Goal: Task Accomplishment & Management: Use online tool/utility

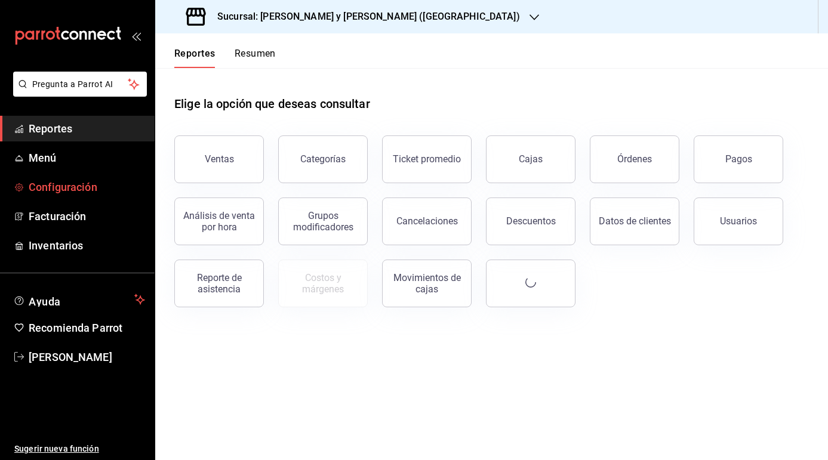
click at [55, 189] on span "Configuración" at bounding box center [87, 187] width 116 height 16
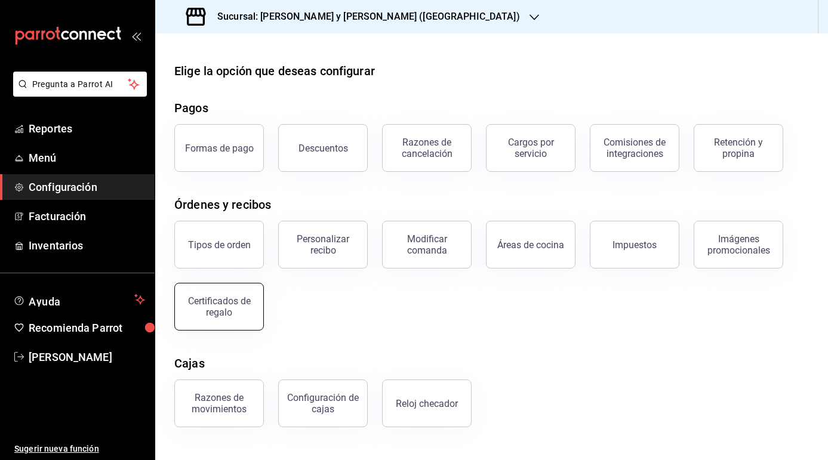
click at [224, 315] on div "Certificados de regalo" at bounding box center [219, 306] width 74 height 23
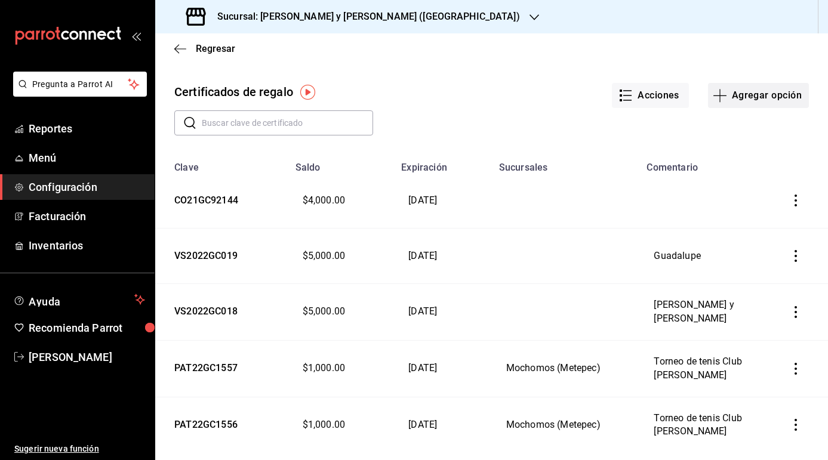
click at [743, 93] on button "Agregar opción" at bounding box center [758, 95] width 101 height 25
type input "$0.00"
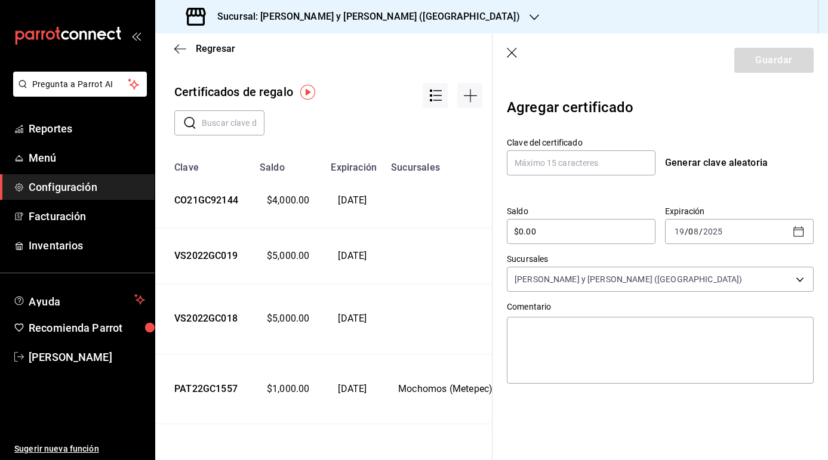
click at [512, 50] on icon "button" at bounding box center [513, 54] width 12 height 12
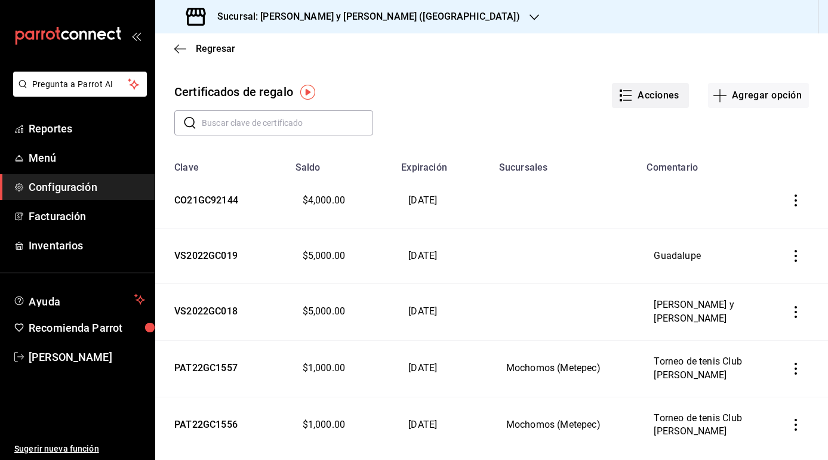
click at [665, 92] on button "Acciones" at bounding box center [650, 95] width 77 height 25
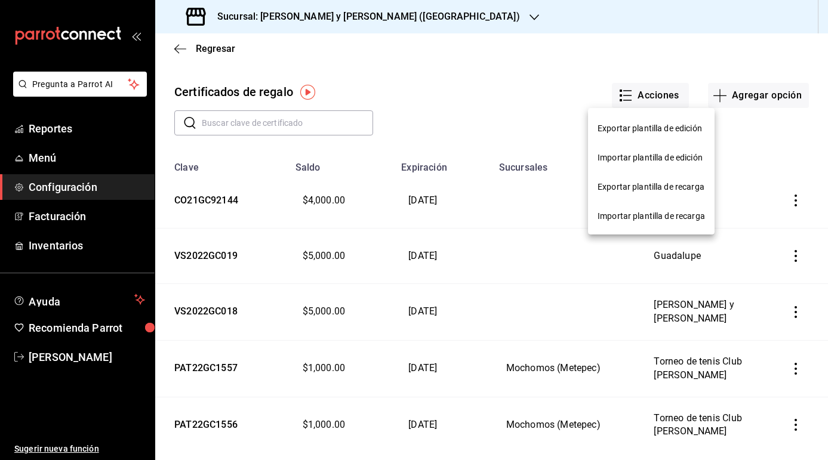
click at [643, 221] on div "Importar plantilla de recarga" at bounding box center [650, 216] width 107 height 13
click at [0, 0] on input "Importar plantilla de recarga" at bounding box center [0, 0] width 0 height 0
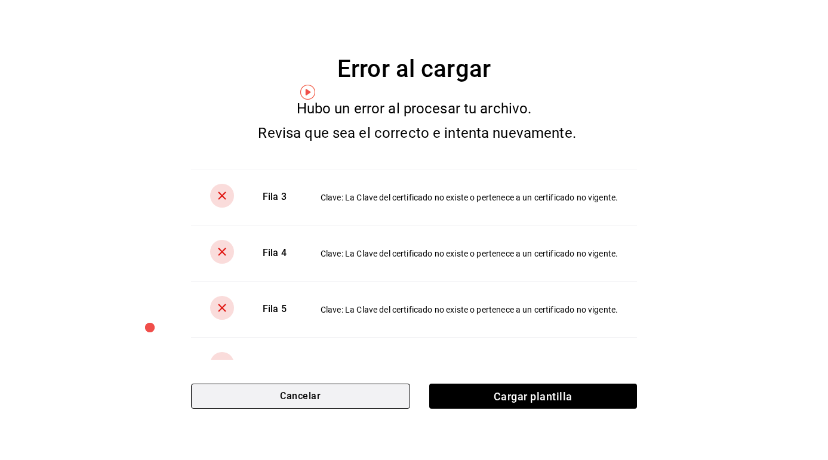
click at [322, 395] on button "Cancelar" at bounding box center [300, 396] width 219 height 25
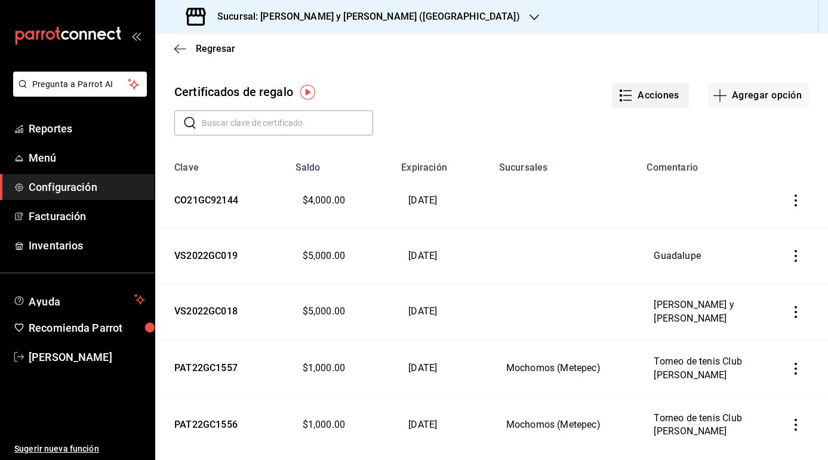
click at [649, 94] on button "Acciones" at bounding box center [650, 95] width 77 height 25
